Goal: Information Seeking & Learning: Check status

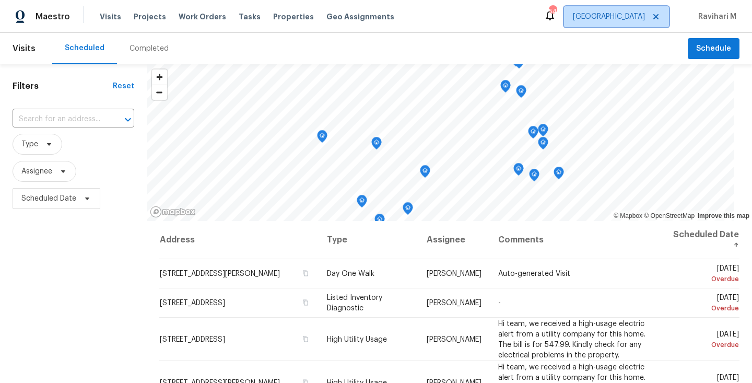
click at [631, 12] on span "[GEOGRAPHIC_DATA]" at bounding box center [609, 16] width 72 height 10
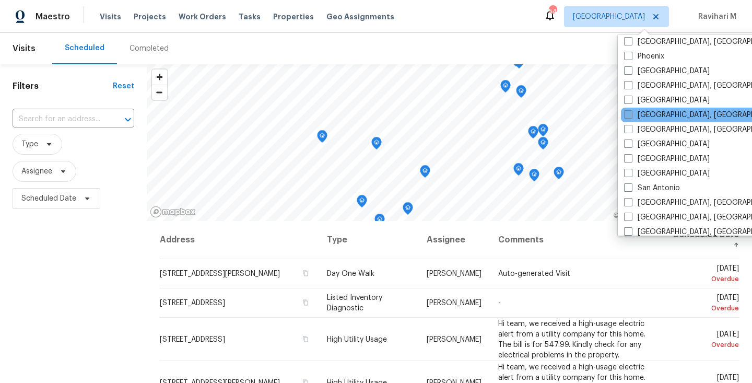
scroll to position [609, 0]
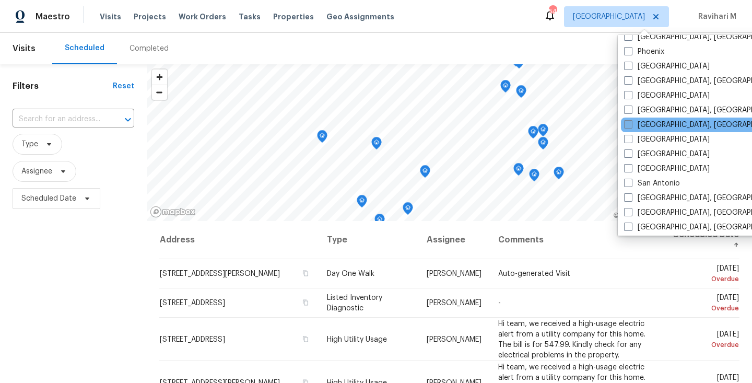
click at [627, 121] on span at bounding box center [628, 124] width 8 height 8
click at [627, 121] on input "[GEOGRAPHIC_DATA], [GEOGRAPHIC_DATA]" at bounding box center [627, 123] width 7 height 7
checkbox input "true"
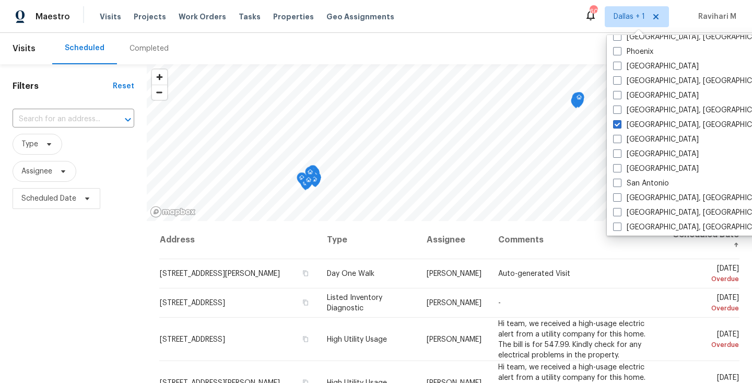
click at [133, 50] on div "Completed" at bounding box center [149, 48] width 39 height 10
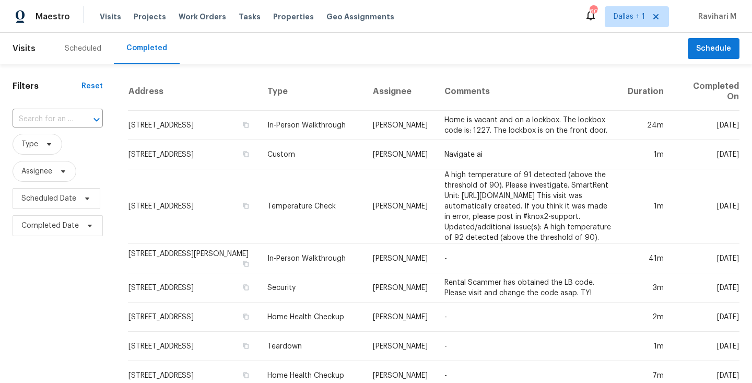
click at [133, 50] on div "Completed" at bounding box center [146, 48] width 41 height 10
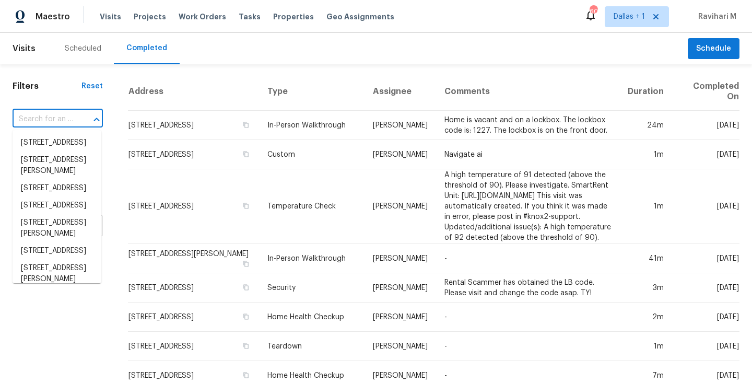
click at [55, 117] on input "text" at bounding box center [43, 119] width 61 height 16
paste input "[STREET_ADDRESS]"
type input "[STREET_ADDRESS]"
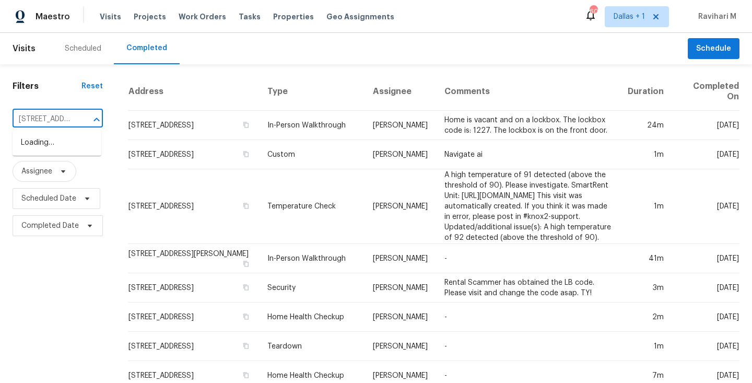
scroll to position [0, 87]
click at [72, 152] on li "[STREET_ADDRESS]" at bounding box center [57, 142] width 89 height 17
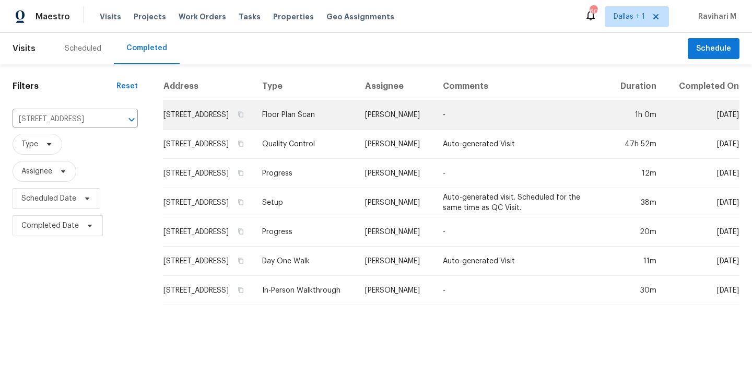
click at [344, 130] on td "Floor Plan Scan" at bounding box center [305, 114] width 103 height 29
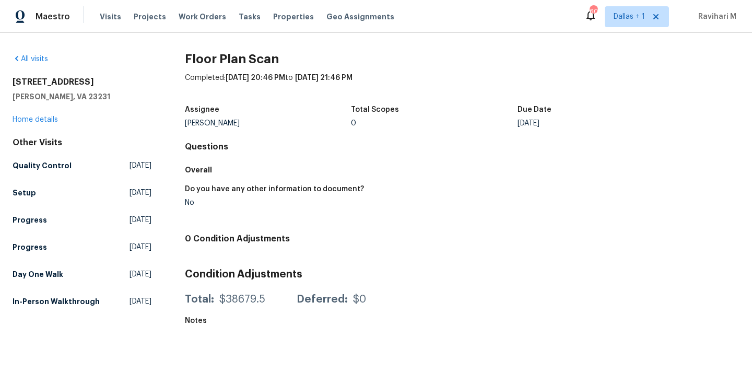
click at [421, 194] on div "Do you have any other information to document?" at bounding box center [319, 192] width 269 height 14
click at [130, 271] on span "[DATE]" at bounding box center [141, 274] width 22 height 10
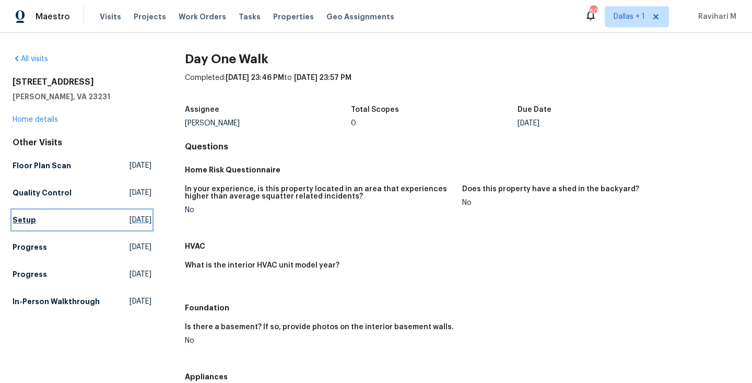
click at [132, 219] on span "[DATE]" at bounding box center [141, 220] width 22 height 10
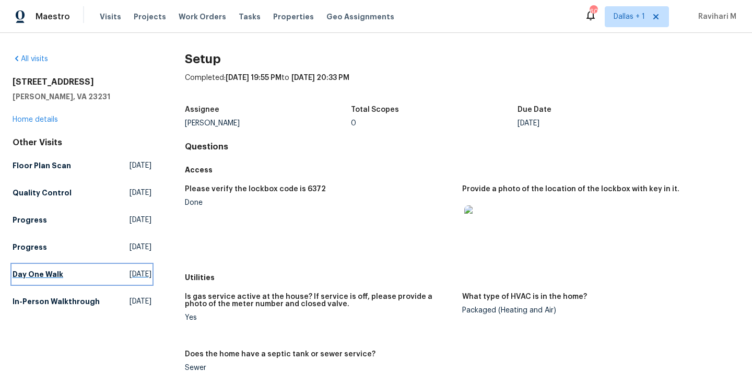
click at [130, 275] on span "[DATE]" at bounding box center [141, 274] width 22 height 10
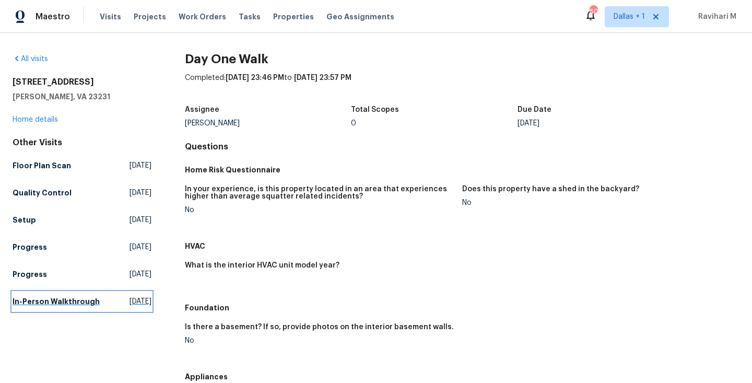
click at [130, 307] on span "[DATE]" at bounding box center [141, 301] width 22 height 10
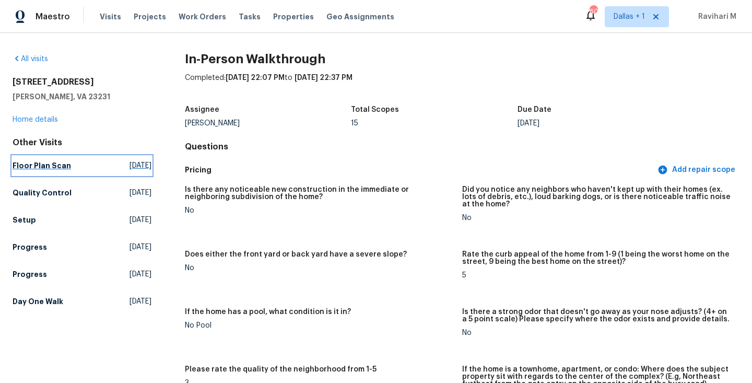
click at [120, 171] on link "Floor Plan Scan [DATE]" at bounding box center [82, 165] width 139 height 19
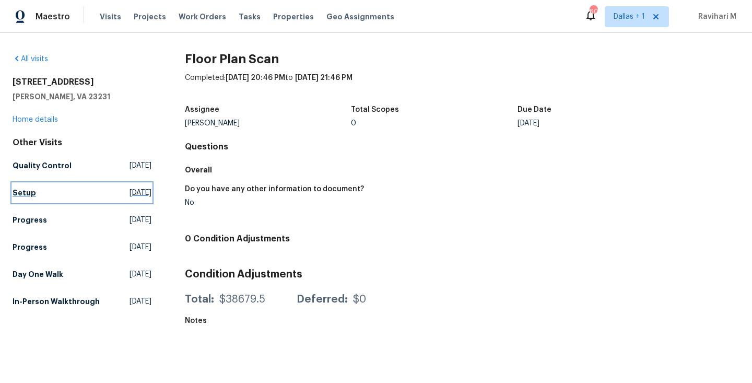
click at [130, 196] on span "[DATE]" at bounding box center [141, 193] width 22 height 10
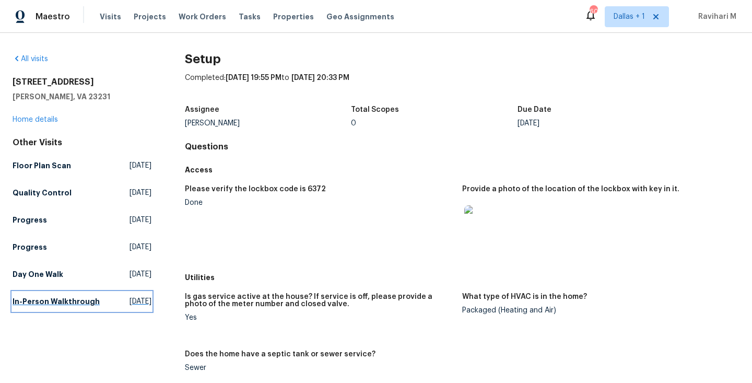
click at [130, 307] on span "[DATE]" at bounding box center [141, 301] width 22 height 10
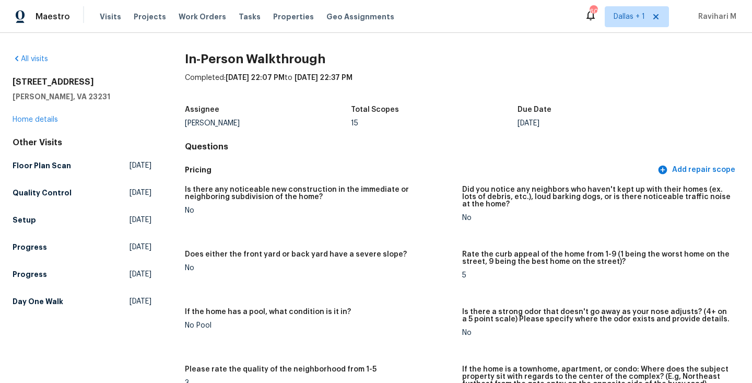
click at [400, 44] on div "All visits [STREET_ADDRESS] Home details Other Visits Floor Plan Scan [DATE] Qu…" at bounding box center [376, 208] width 752 height 350
